Goal: Find specific page/section: Find specific page/section

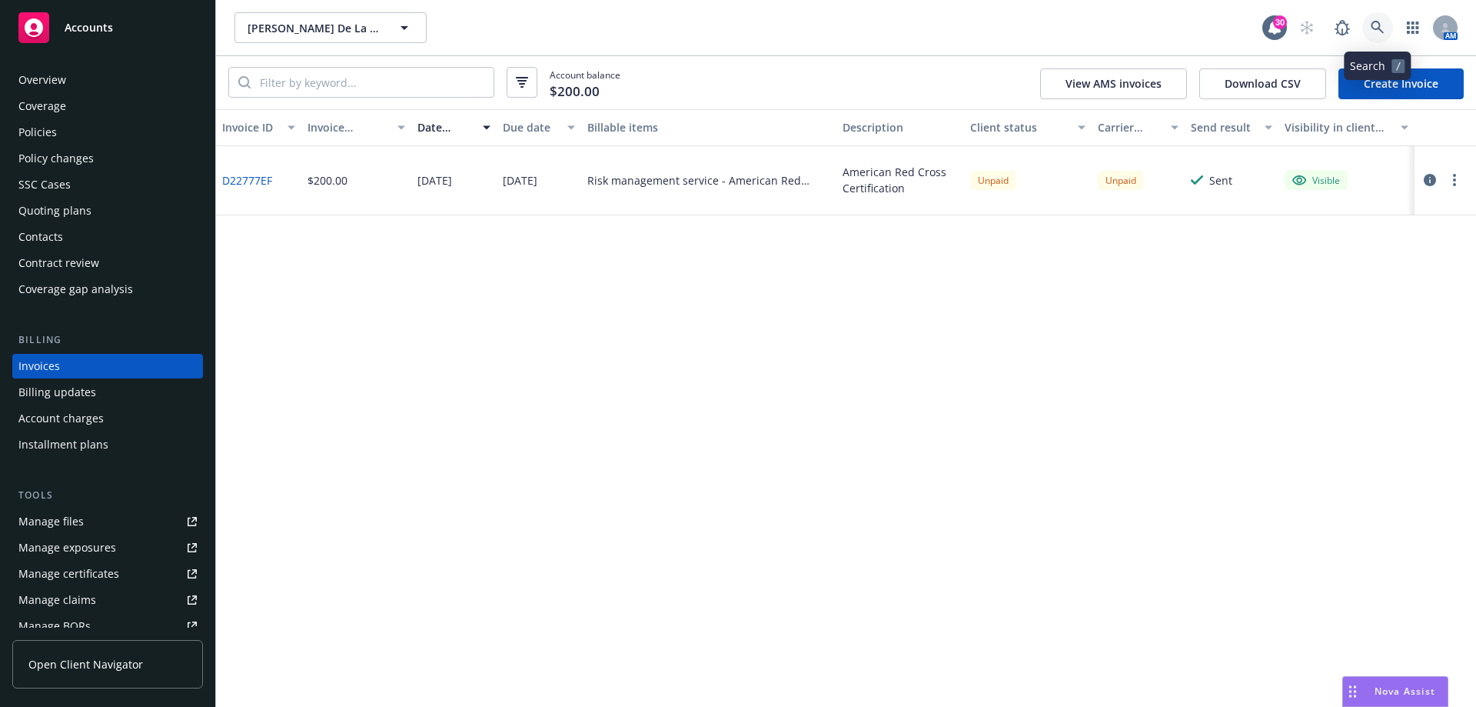
click at [1370, 28] on link at bounding box center [1378, 27] width 31 height 31
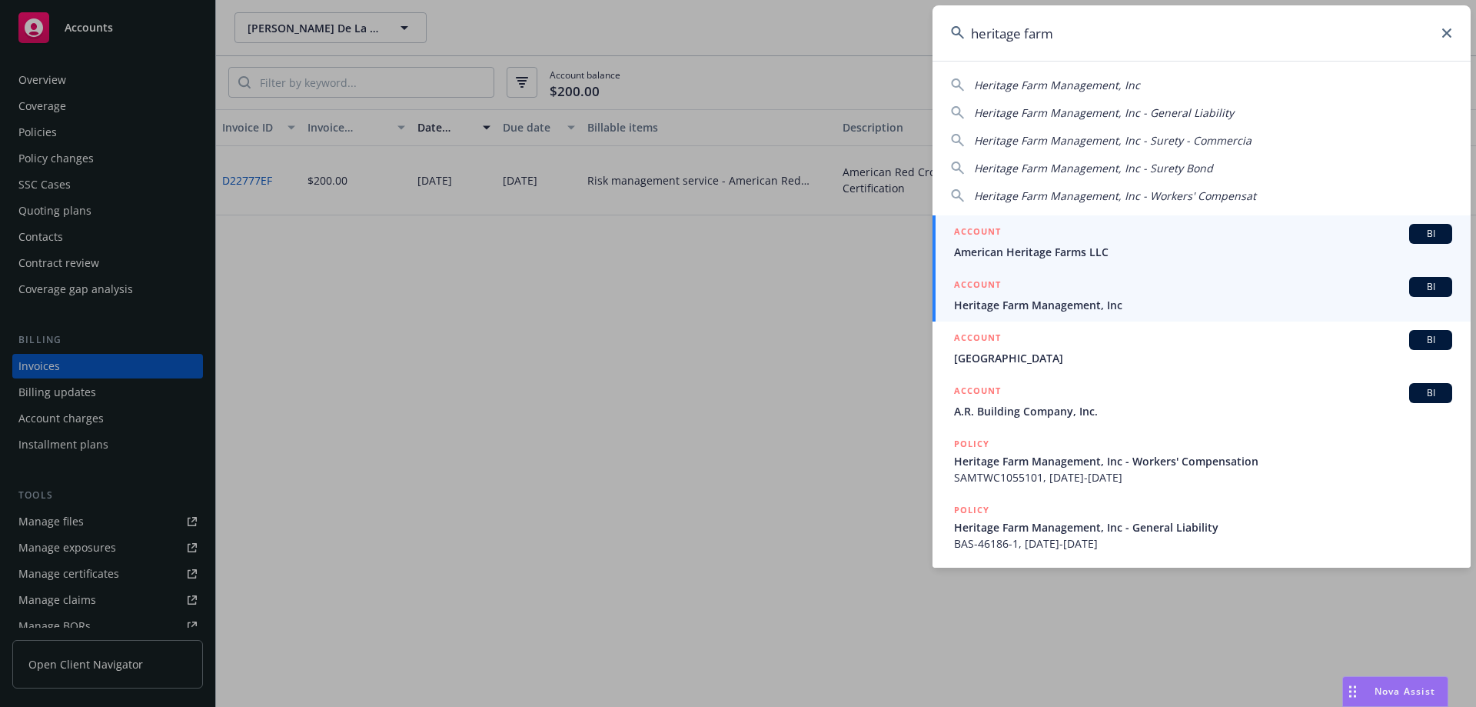
type input "heritage farm"
click at [1056, 295] on div "ACCOUNT BI" at bounding box center [1203, 287] width 498 height 20
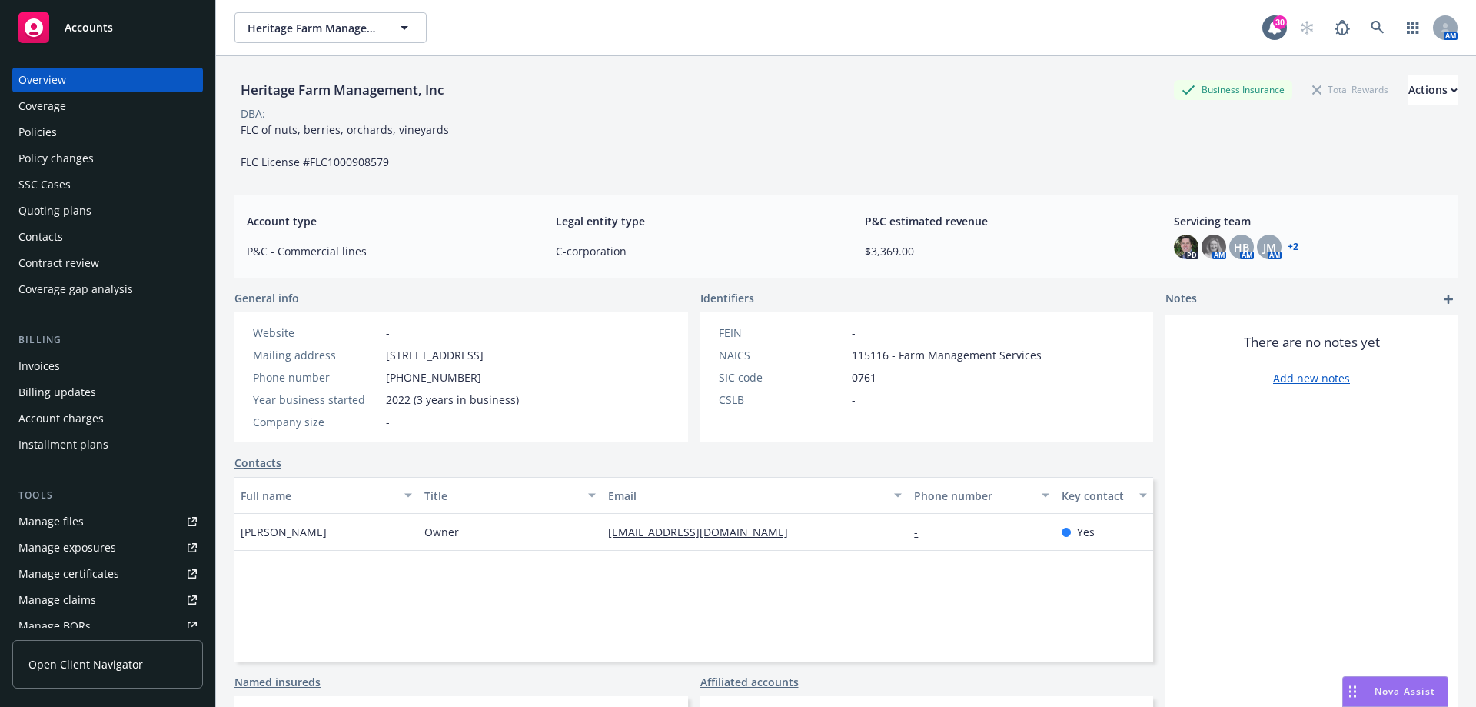
click at [101, 137] on div "Policies" at bounding box center [107, 132] width 178 height 25
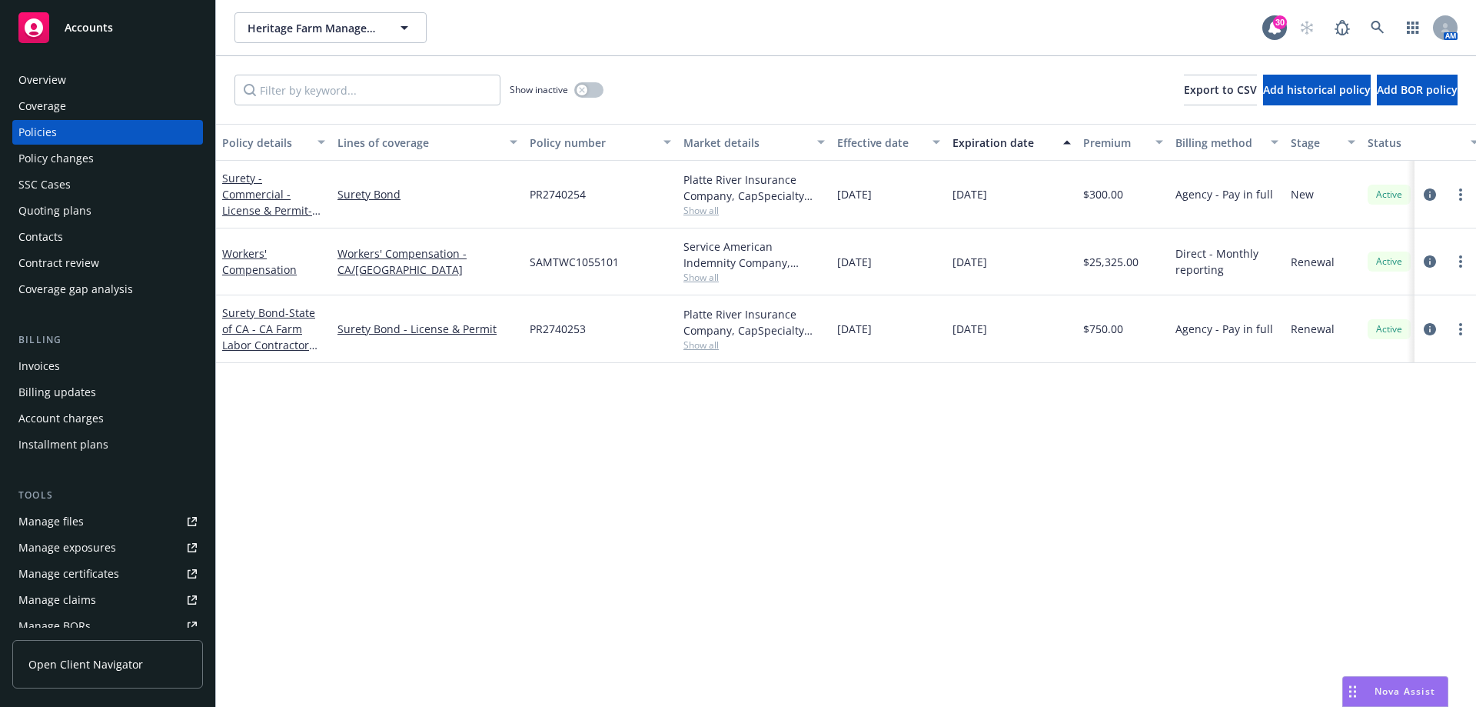
click at [74, 197] on div "Overview Coverage Policies Policy changes SSC Cases Quoting plans Contacts Cont…" at bounding box center [107, 185] width 191 height 234
click at [79, 203] on div "Quoting plans" at bounding box center [54, 210] width 73 height 25
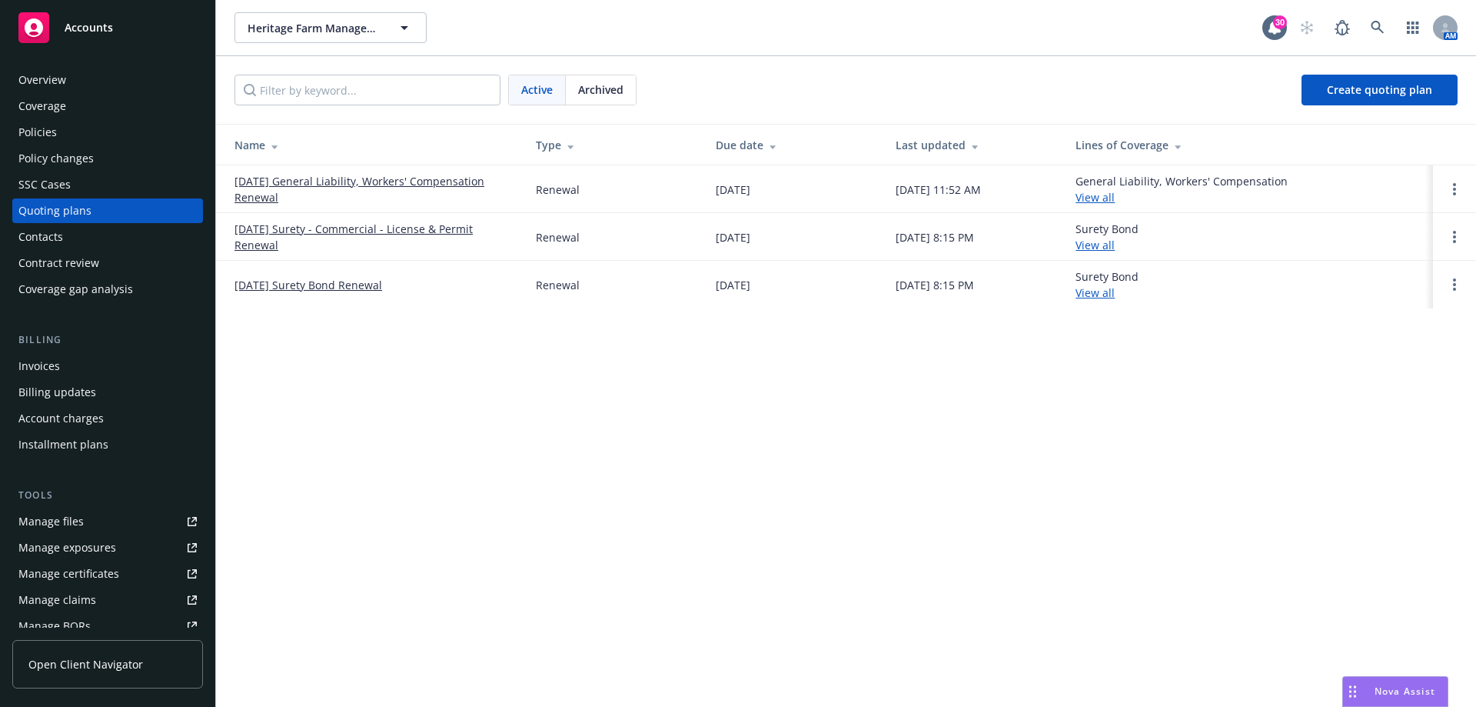
click at [277, 181] on link "[DATE] General Liability, Workers' Compensation Renewal" at bounding box center [373, 189] width 277 height 32
